Goal: Find specific page/section: Find specific page/section

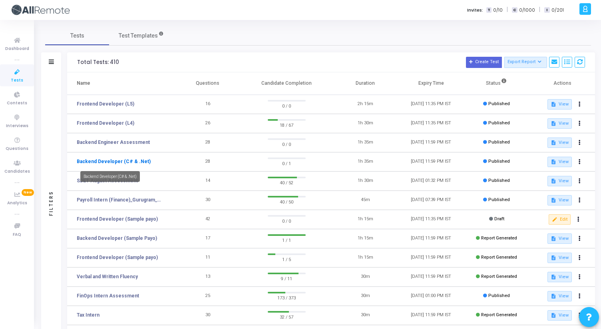
click at [123, 162] on link "Backend Developer (C# & .Net)" at bounding box center [114, 161] width 74 height 7
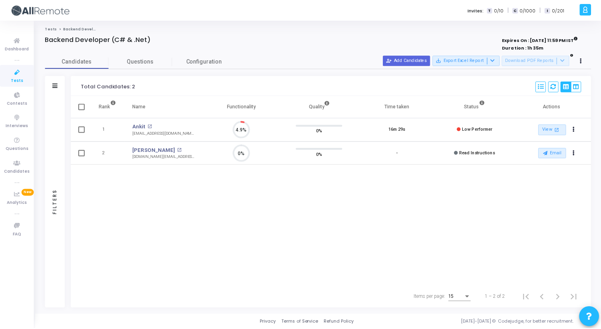
scroll to position [17, 20]
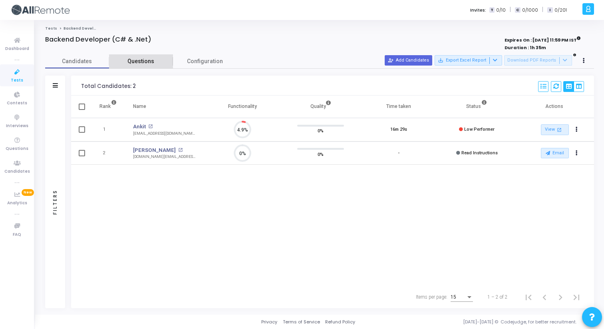
click at [135, 61] on span "Questions" at bounding box center [141, 61] width 64 height 8
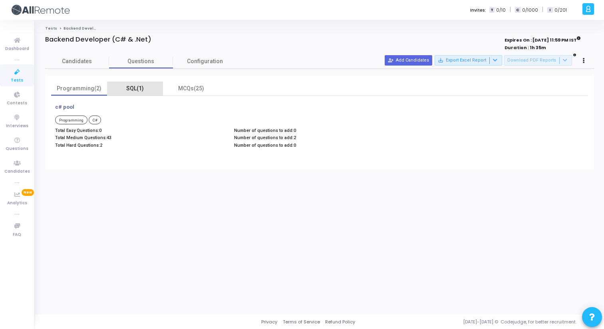
click at [139, 88] on div "SQL(1)" at bounding box center [135, 88] width 46 height 8
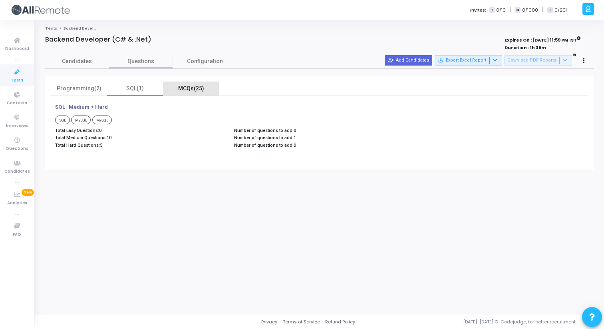
click at [191, 86] on div "MCQs(25)" at bounding box center [191, 88] width 46 height 8
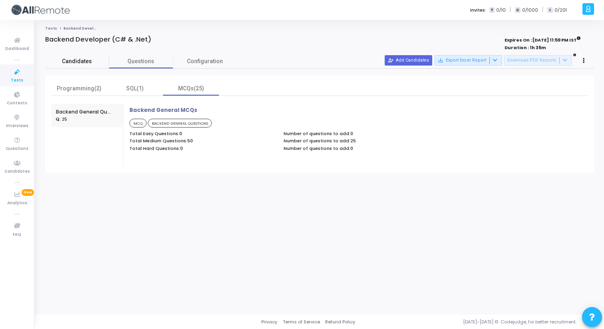
click at [79, 58] on span "Candidates" at bounding box center [77, 61] width 64 height 8
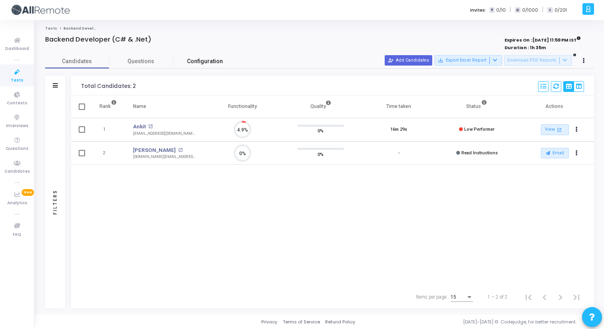
click at [205, 65] on span "Configuration" at bounding box center [205, 61] width 36 height 8
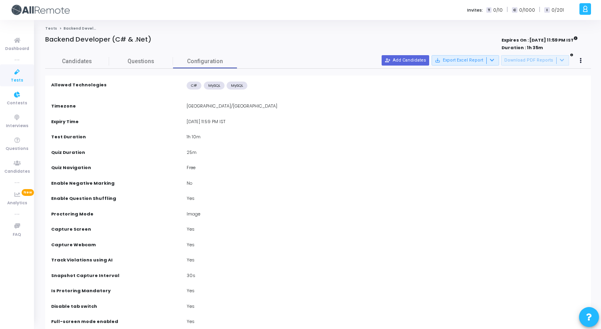
click at [18, 72] on icon at bounding box center [17, 72] width 17 height 10
